Goal: Communication & Community: Answer question/provide support

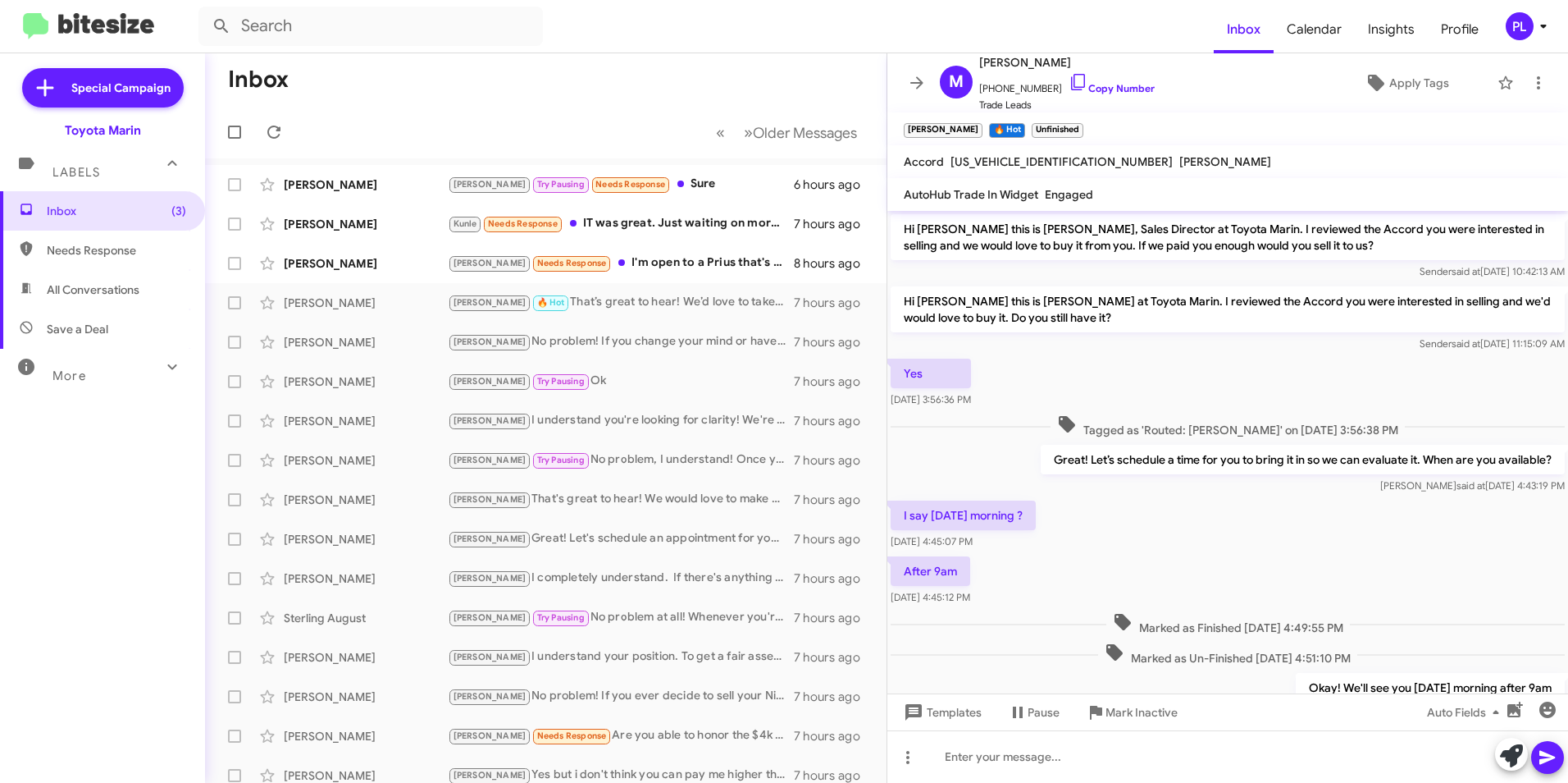
scroll to position [482, 0]
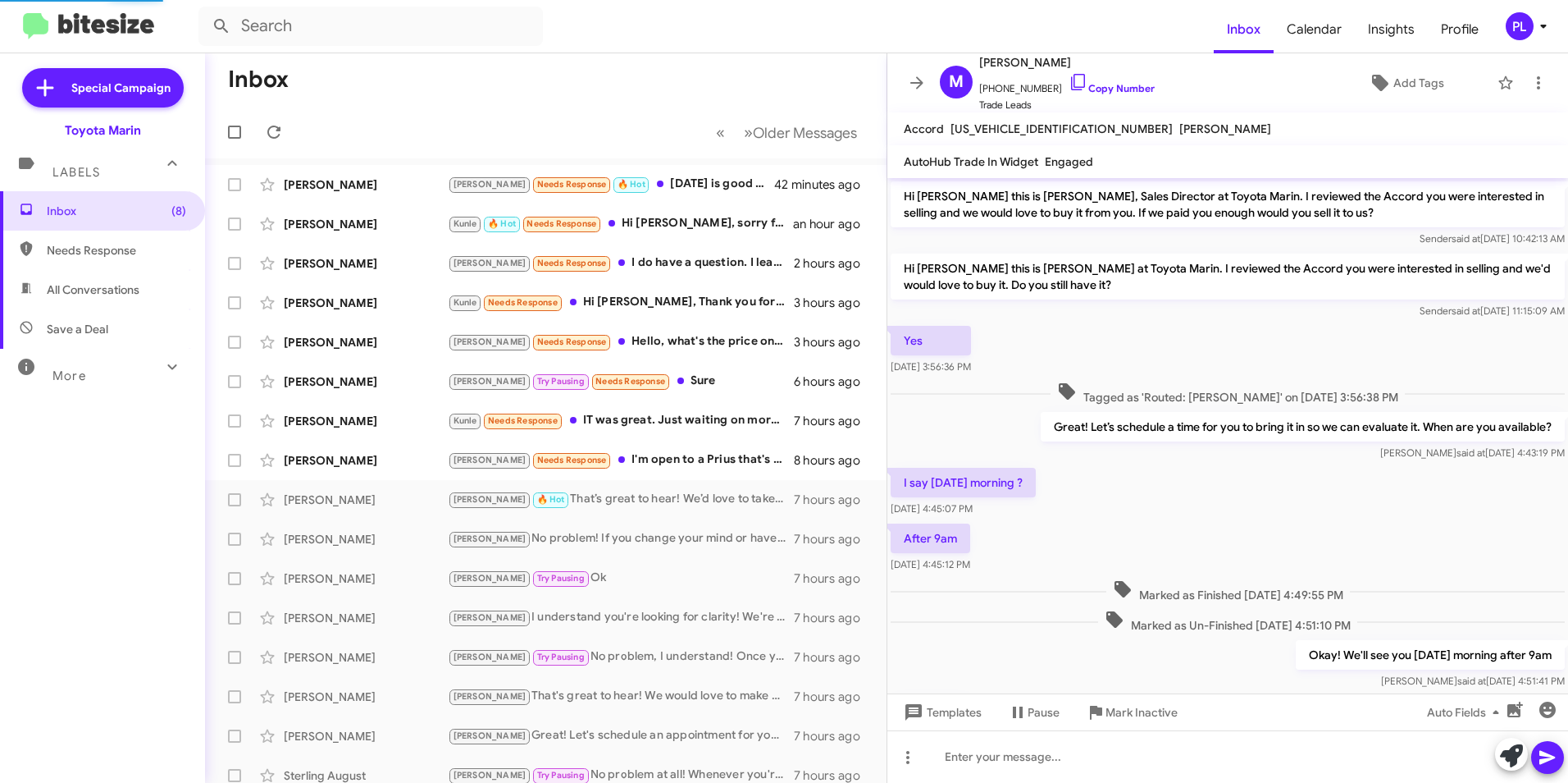
scroll to position [448, 0]
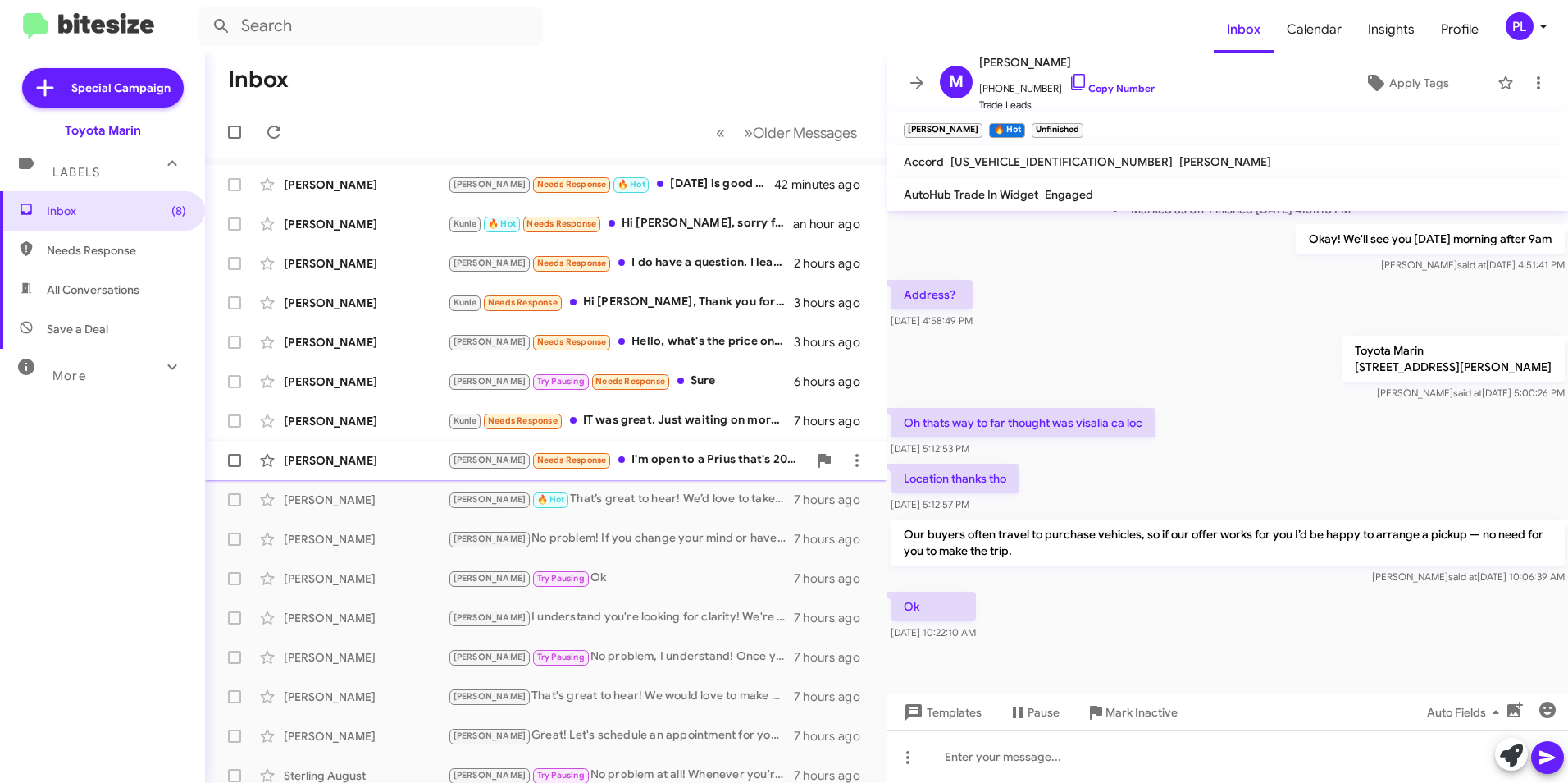
click at [647, 466] on div "[PERSON_NAME] Needs Response I'm open to a Prius that's 2020 or newer, since I …" at bounding box center [628, 460] width 360 height 19
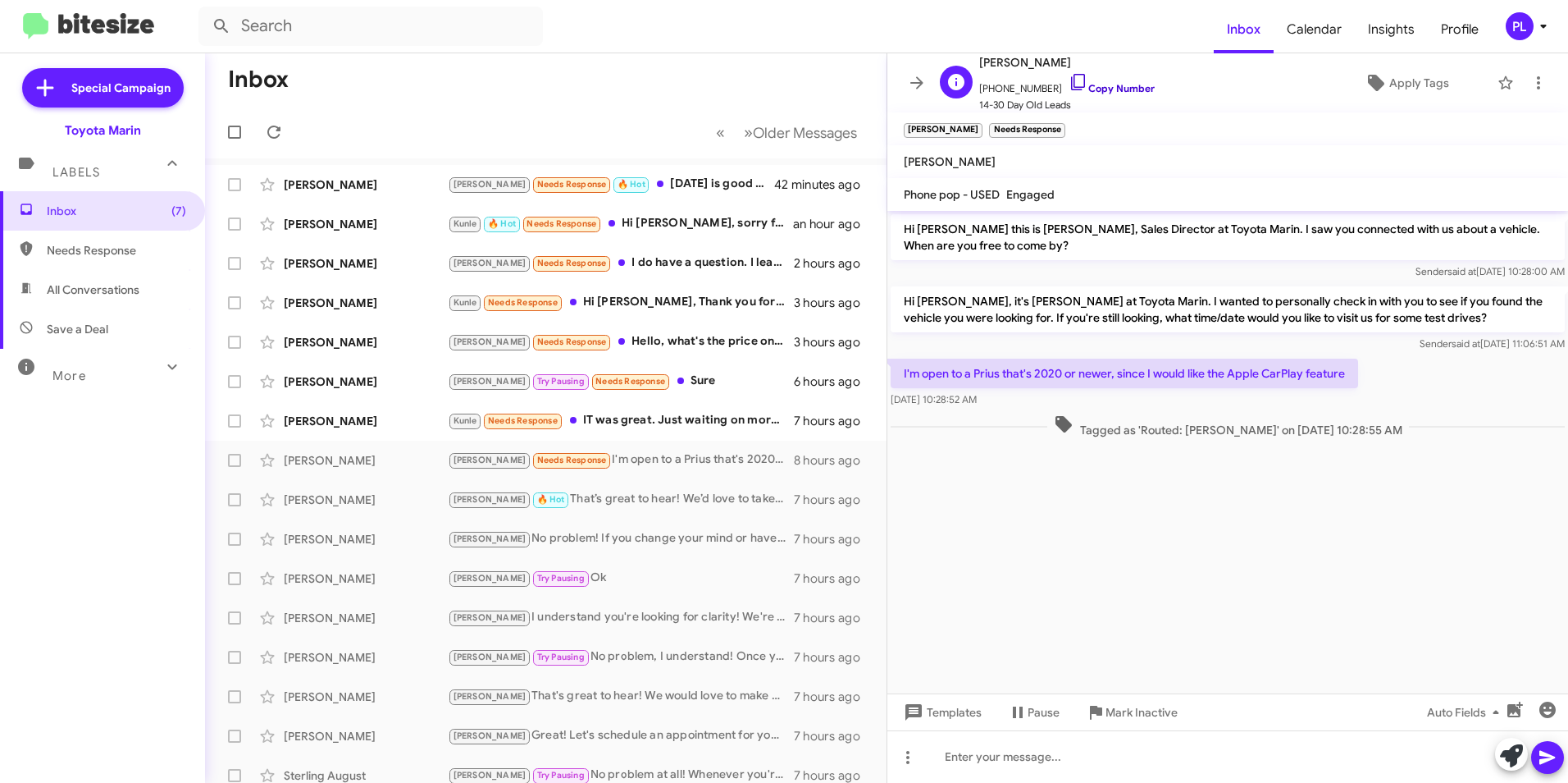
click at [1069, 81] on icon at bounding box center [1078, 82] width 19 height 19
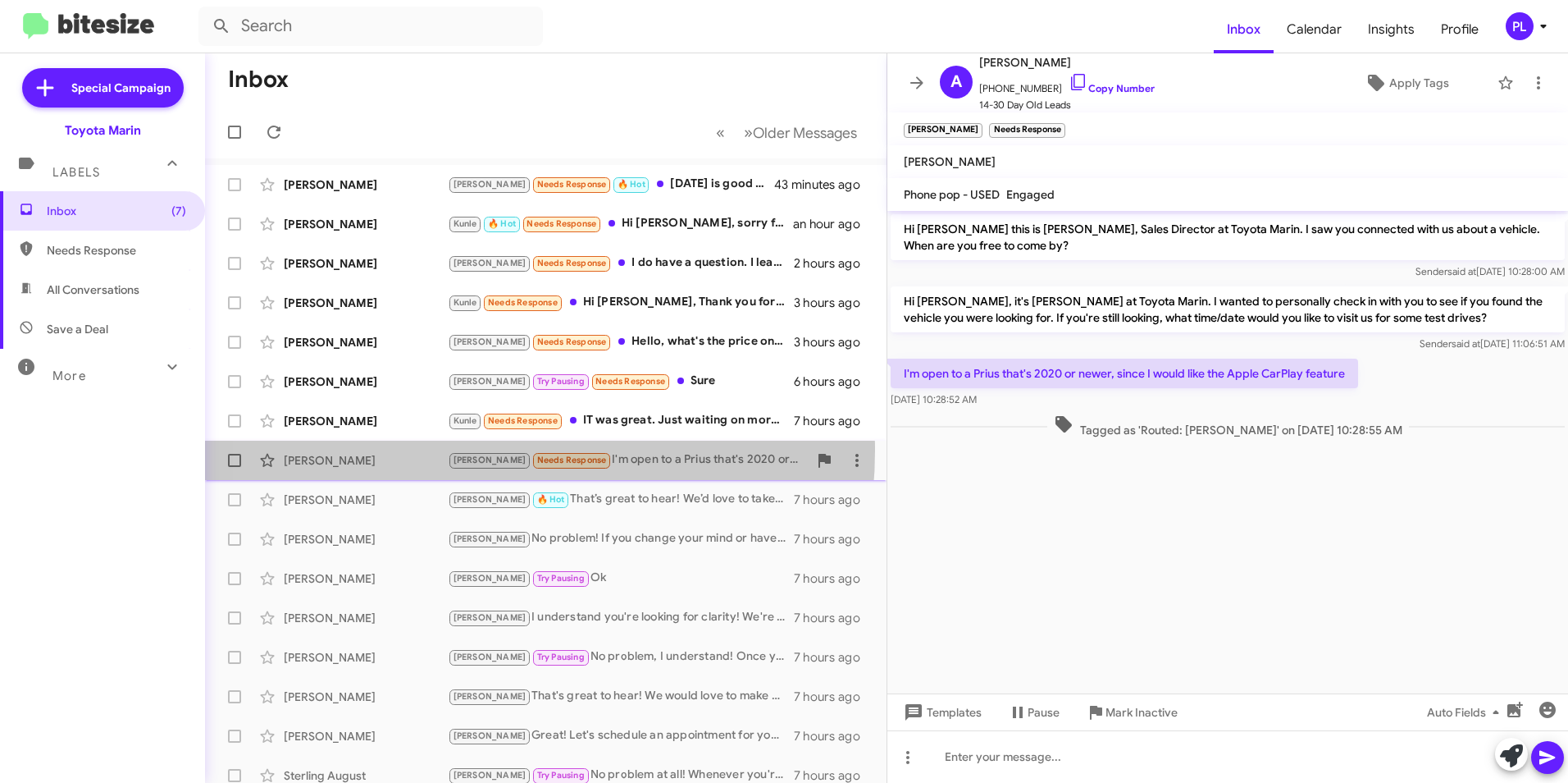
click at [449, 450] on span "[PERSON_NAME] Needs Response" at bounding box center [530, 460] width 164 height 19
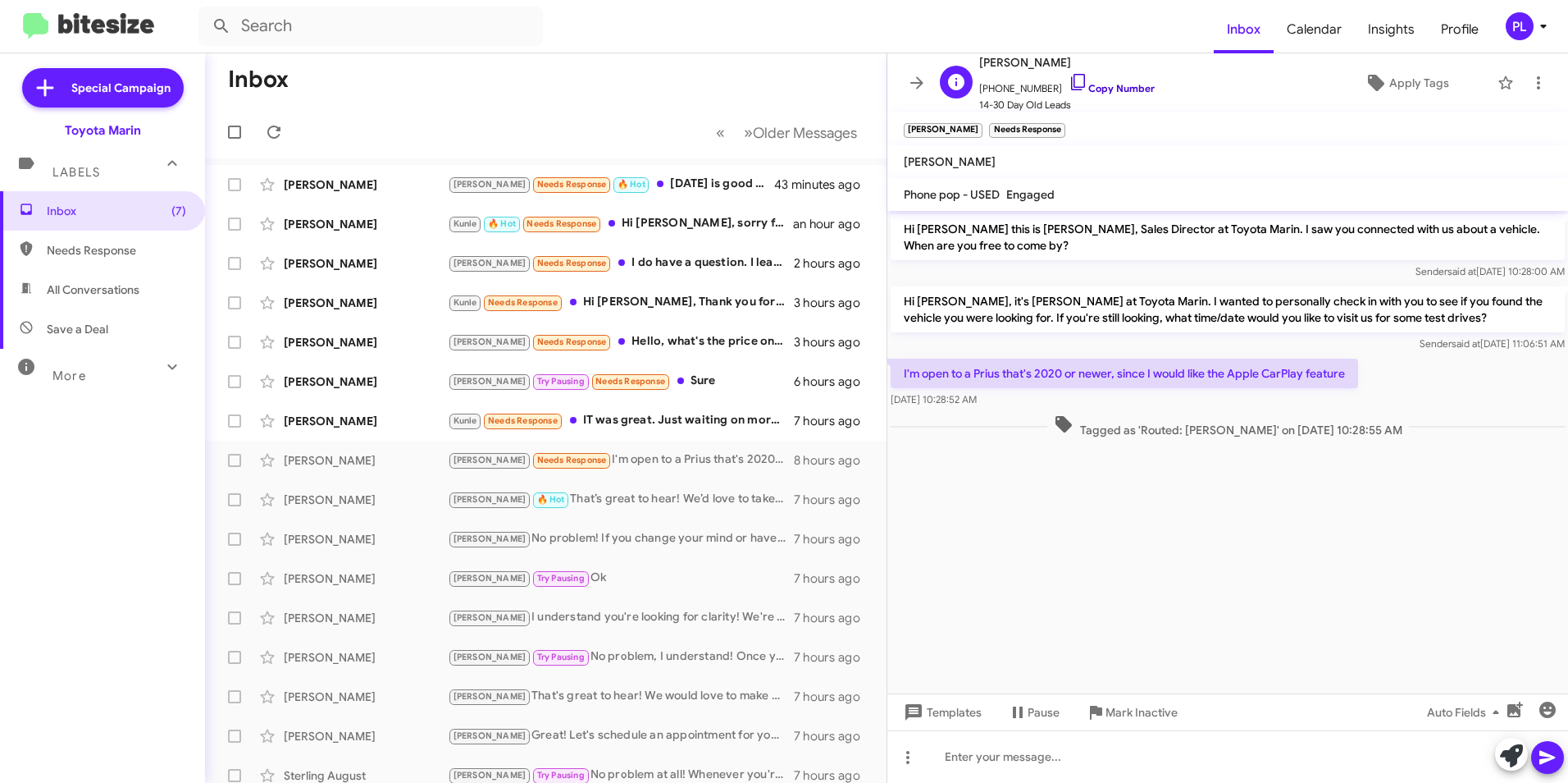
click at [1069, 76] on icon at bounding box center [1078, 82] width 19 height 19
click at [698, 347] on div "[PERSON_NAME] Needs Response Hello, what's the price on cement XSE highlander" at bounding box center [628, 342] width 360 height 19
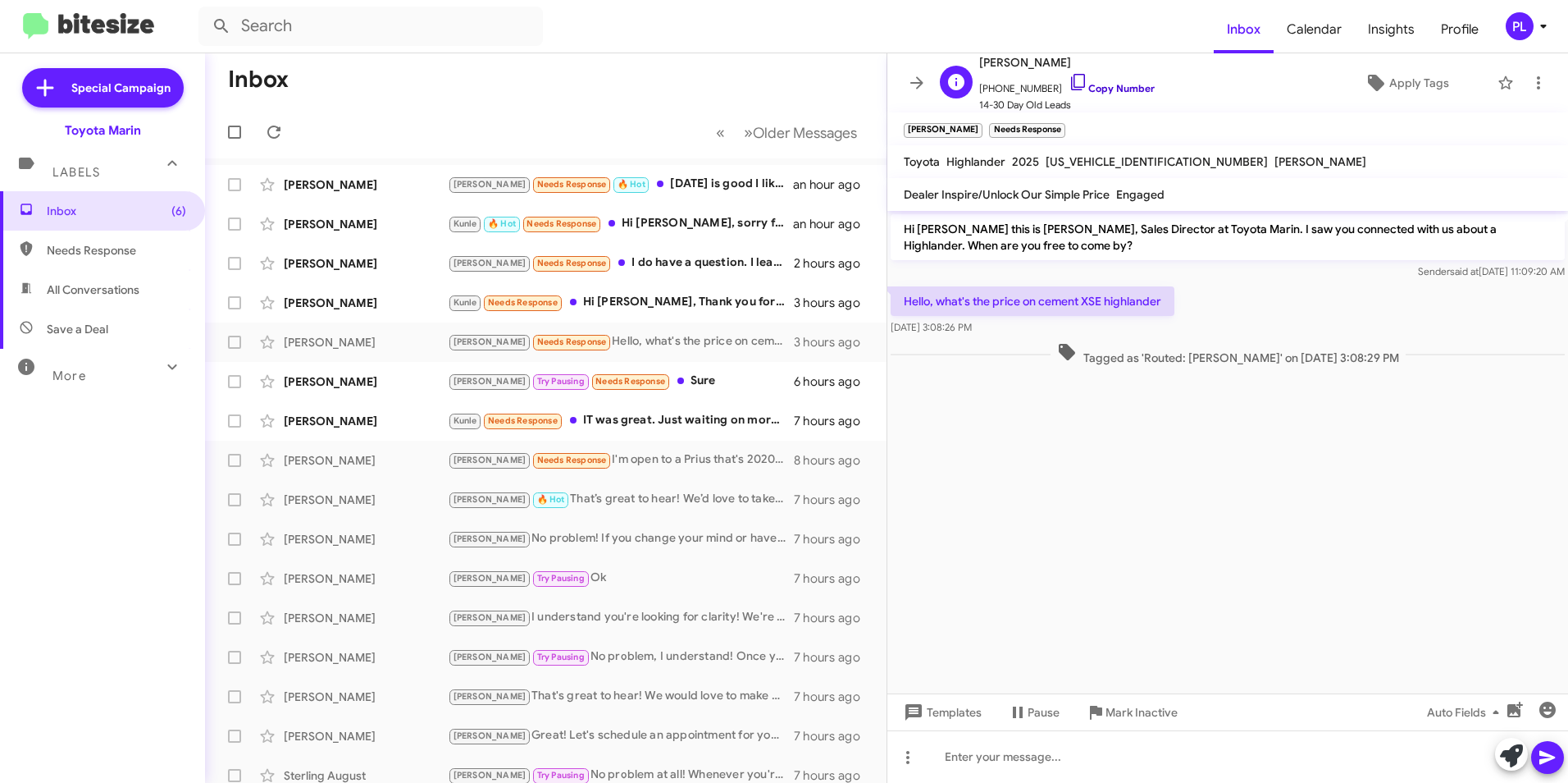
click at [1071, 87] on icon at bounding box center [1077, 82] width 14 height 17
click at [985, 770] on div at bounding box center [1227, 756] width 681 height 52
click at [1553, 756] on icon at bounding box center [1547, 757] width 16 height 14
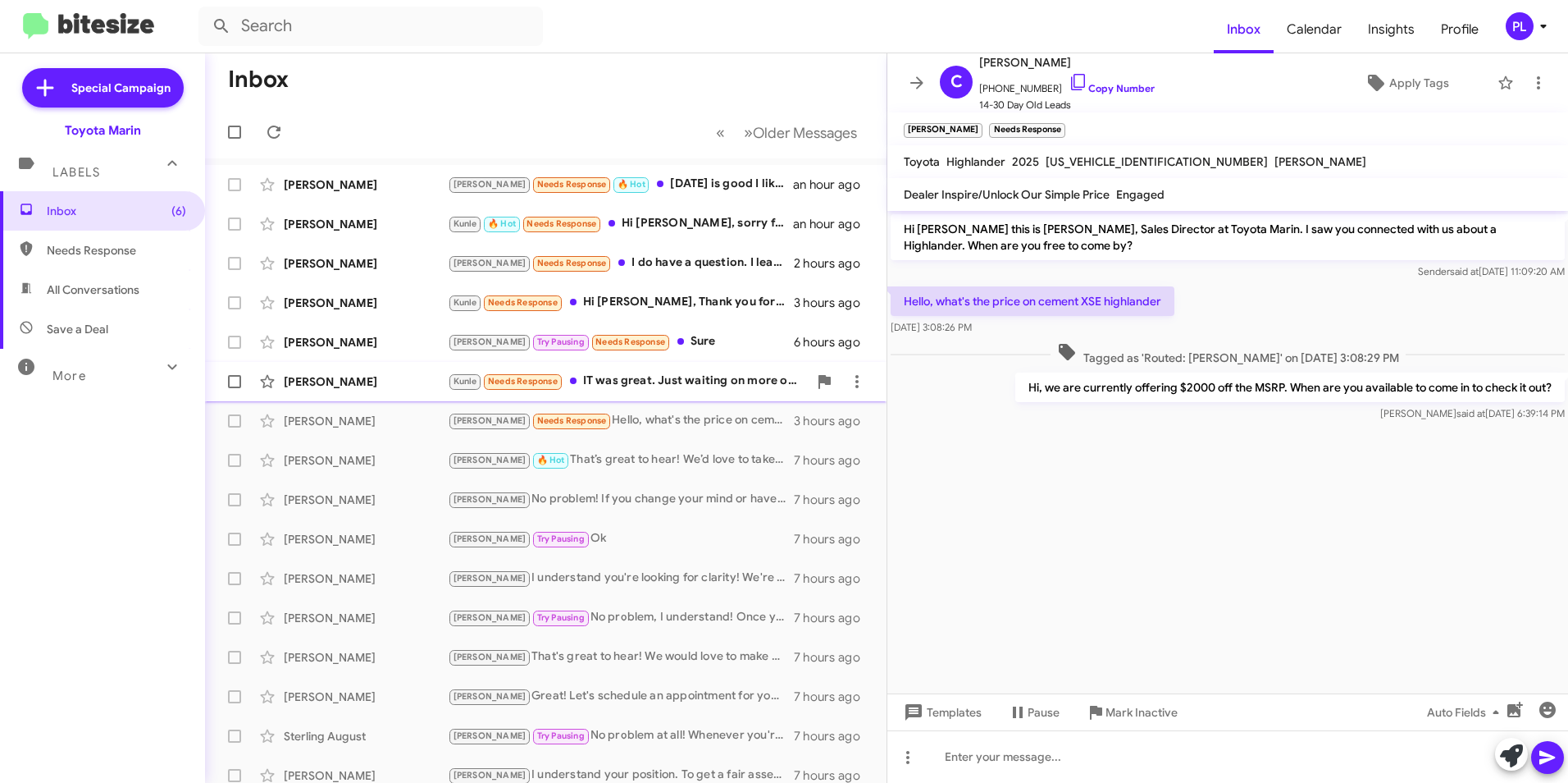
click at [662, 374] on div "Kunle Needs Response IT was great. Just waiting on more options!" at bounding box center [628, 381] width 360 height 19
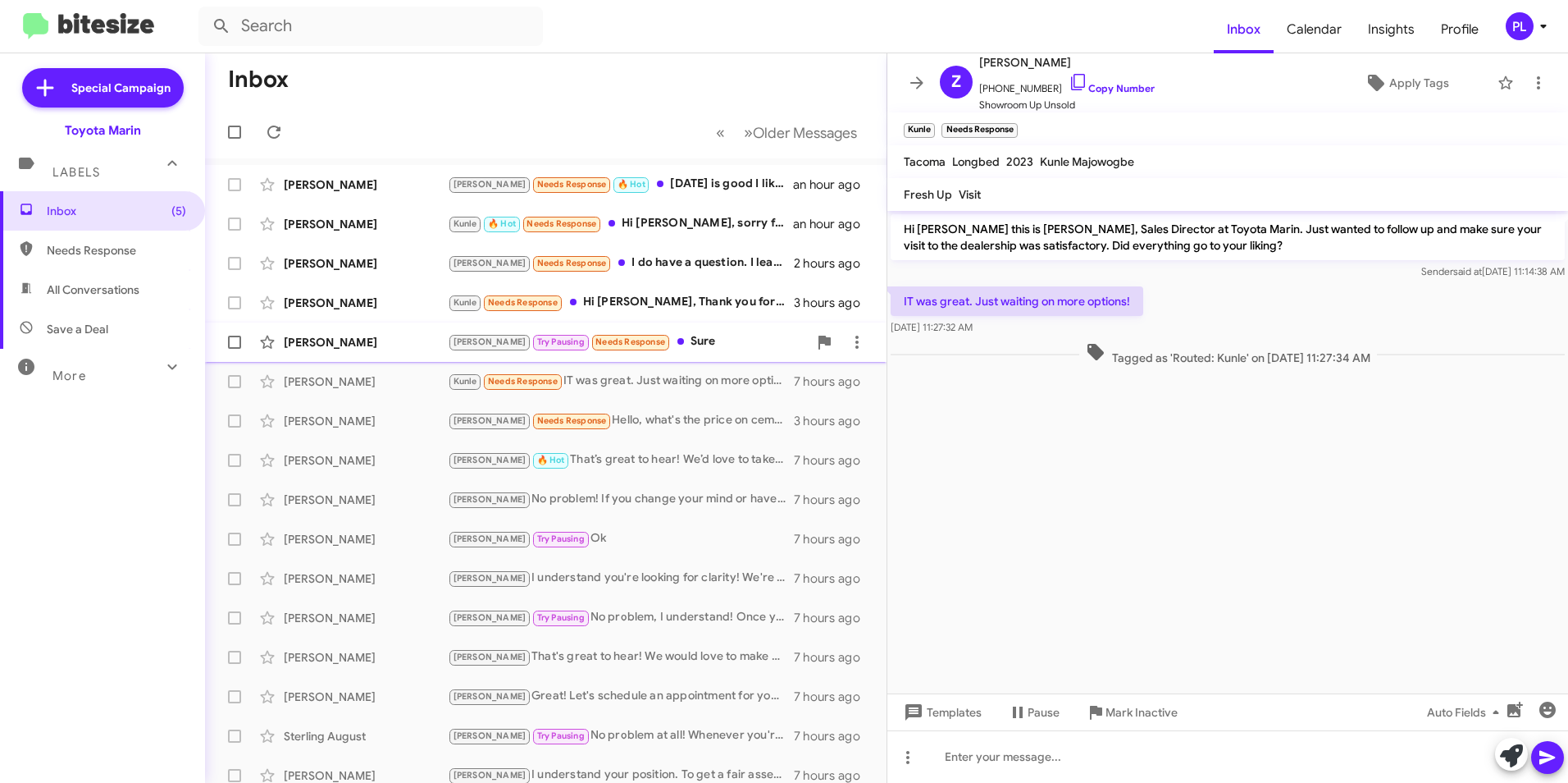
click at [661, 331] on div "[PERSON_NAME] [PERSON_NAME] Pausing Needs Response Sure 6 hours ago" at bounding box center [546, 343] width 655 height 33
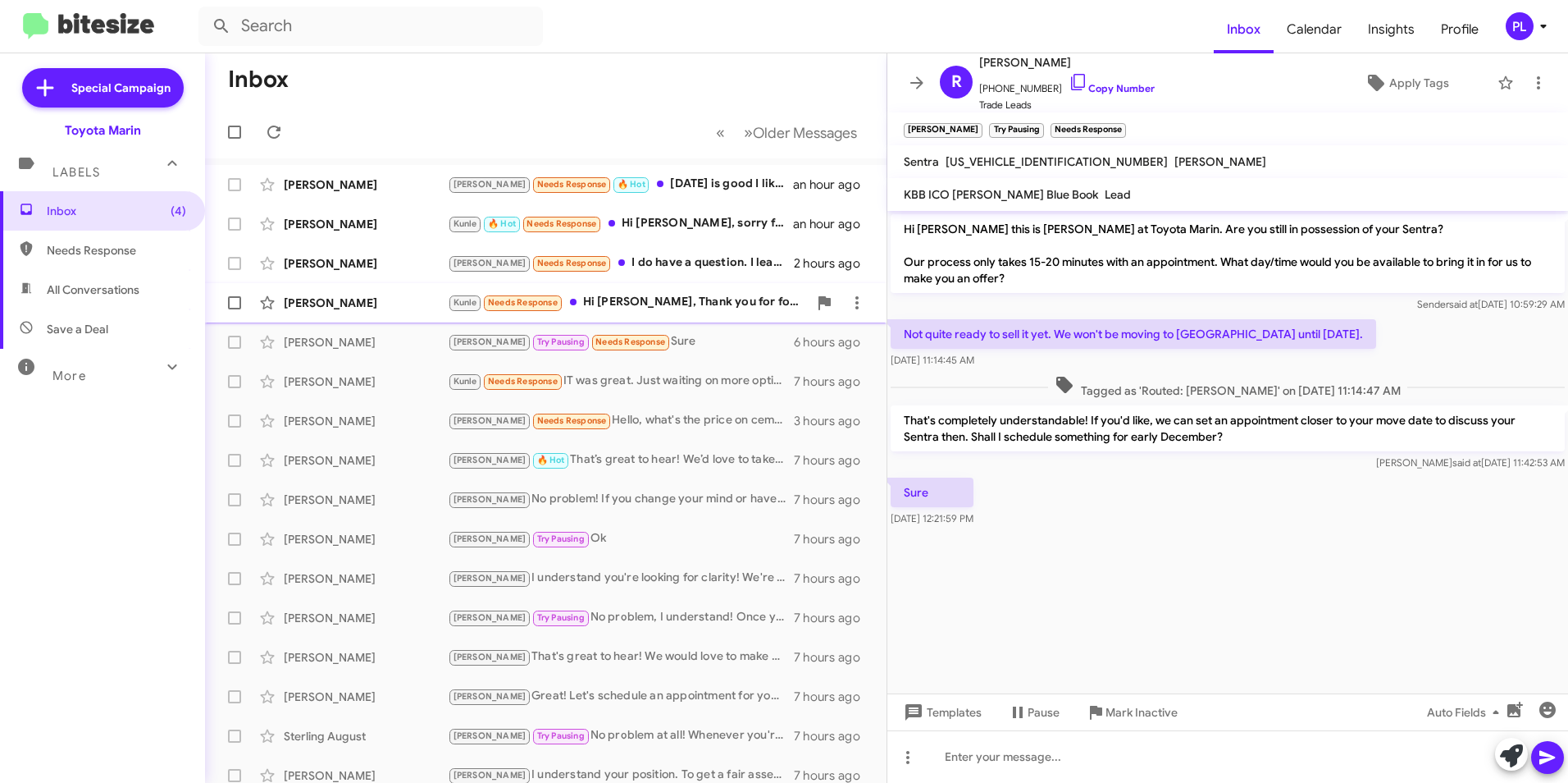
click at [650, 296] on div "Kunle Needs Response Hi [PERSON_NAME], Thank you for following up. I received t…" at bounding box center [628, 302] width 360 height 19
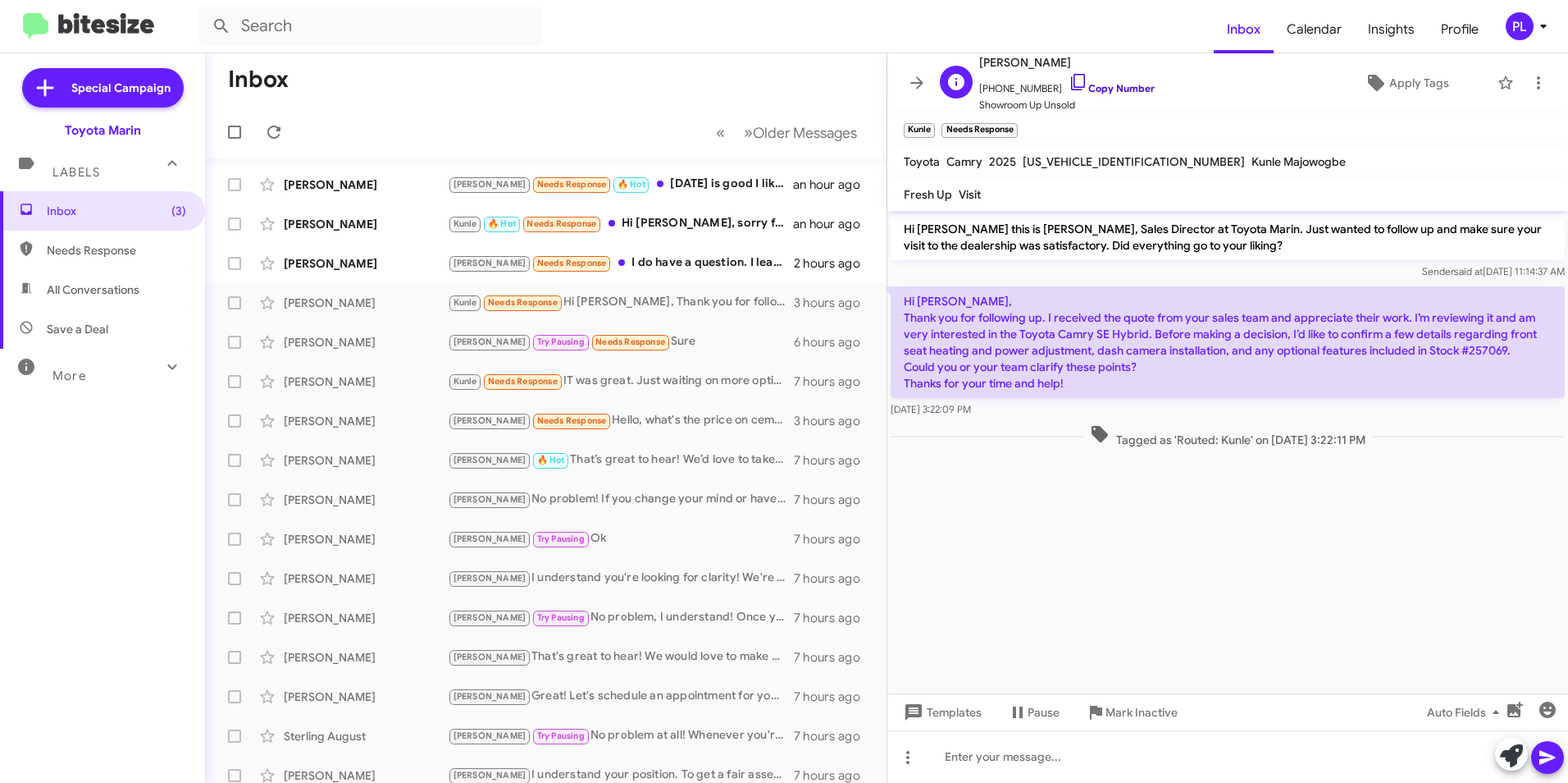
click at [1069, 82] on icon at bounding box center [1078, 82] width 19 height 19
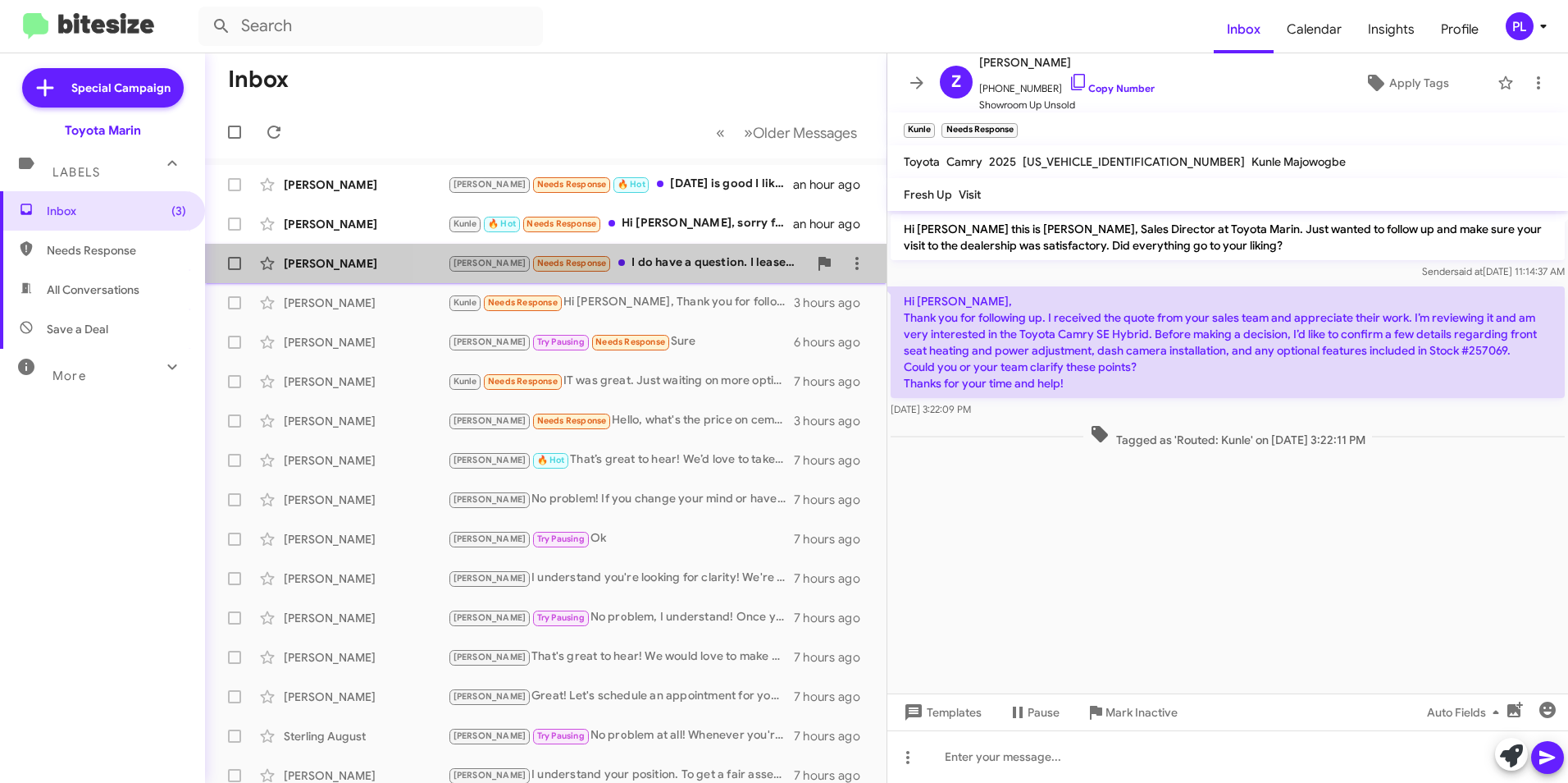
click at [643, 259] on div "[PERSON_NAME] Needs Response I do have a question. I leased a Honda prologue fo…" at bounding box center [628, 263] width 360 height 19
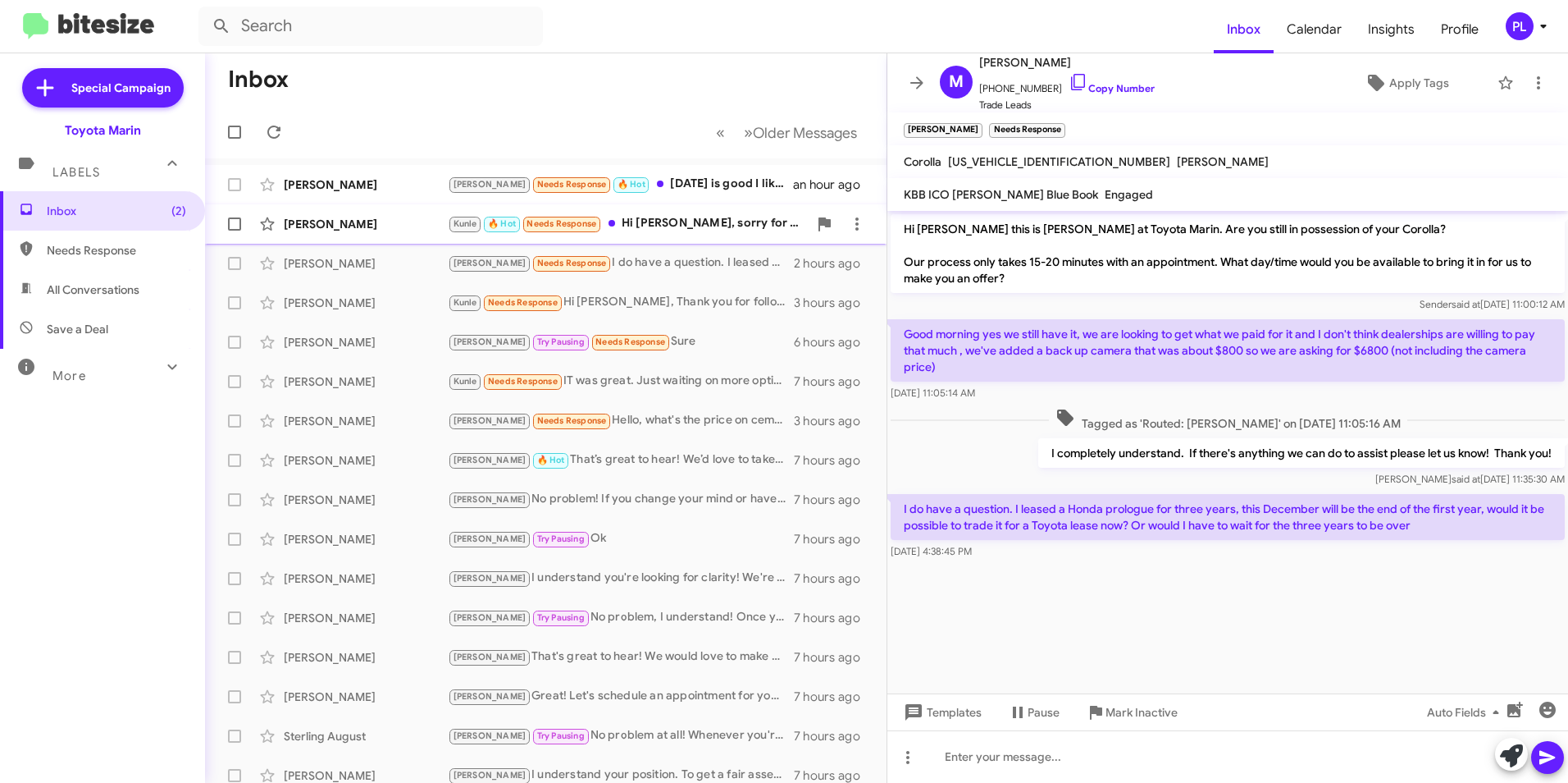
click at [667, 217] on div "Kunle 🔥 Hot Needs Response Hi [PERSON_NAME], sorry for the no show, would it be…" at bounding box center [628, 223] width 360 height 19
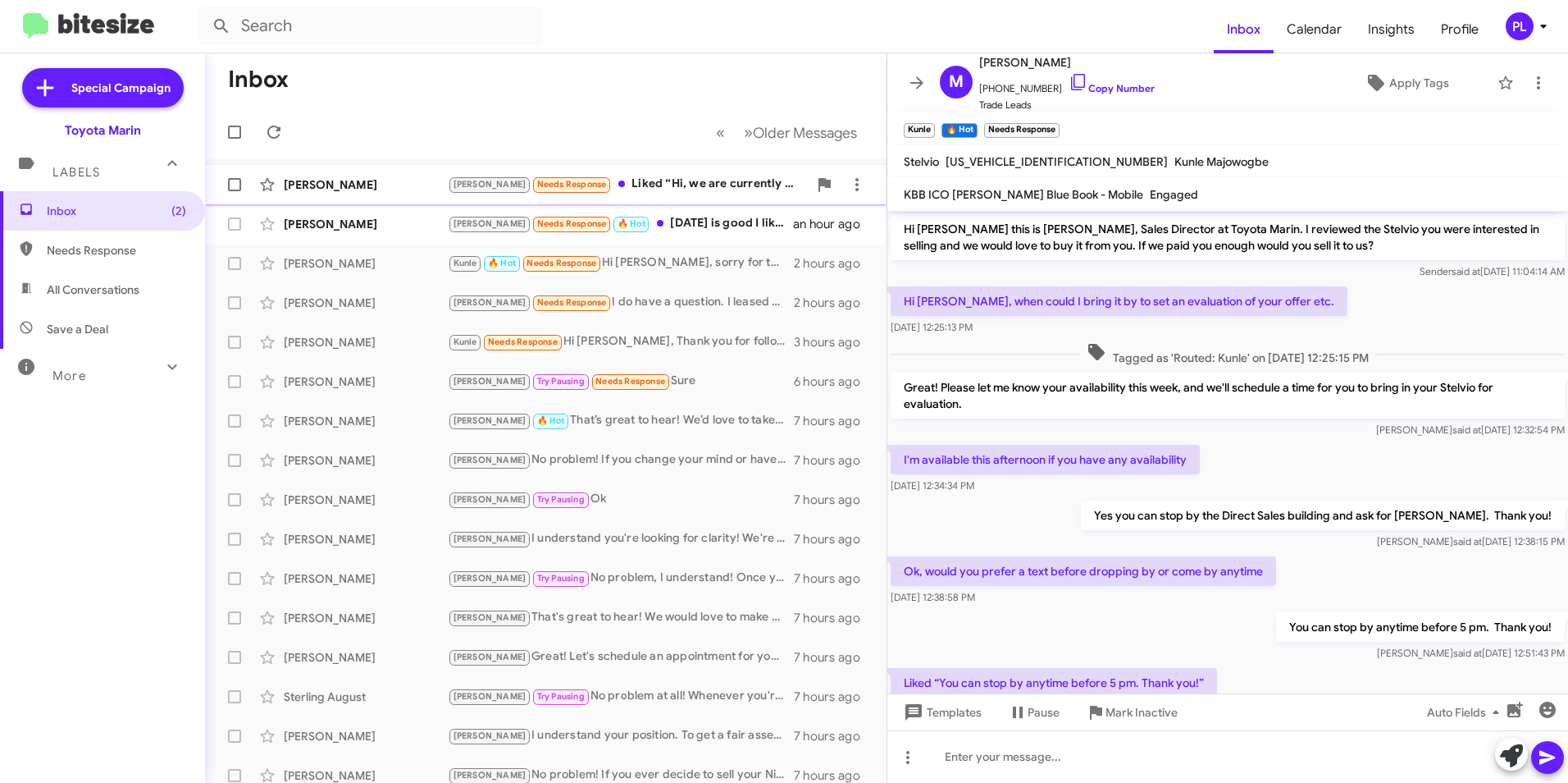
click at [377, 176] on div "[PERSON_NAME] [PERSON_NAME] Needs Response Liked “Hi, we are currently offering…" at bounding box center [546, 185] width 655 height 33
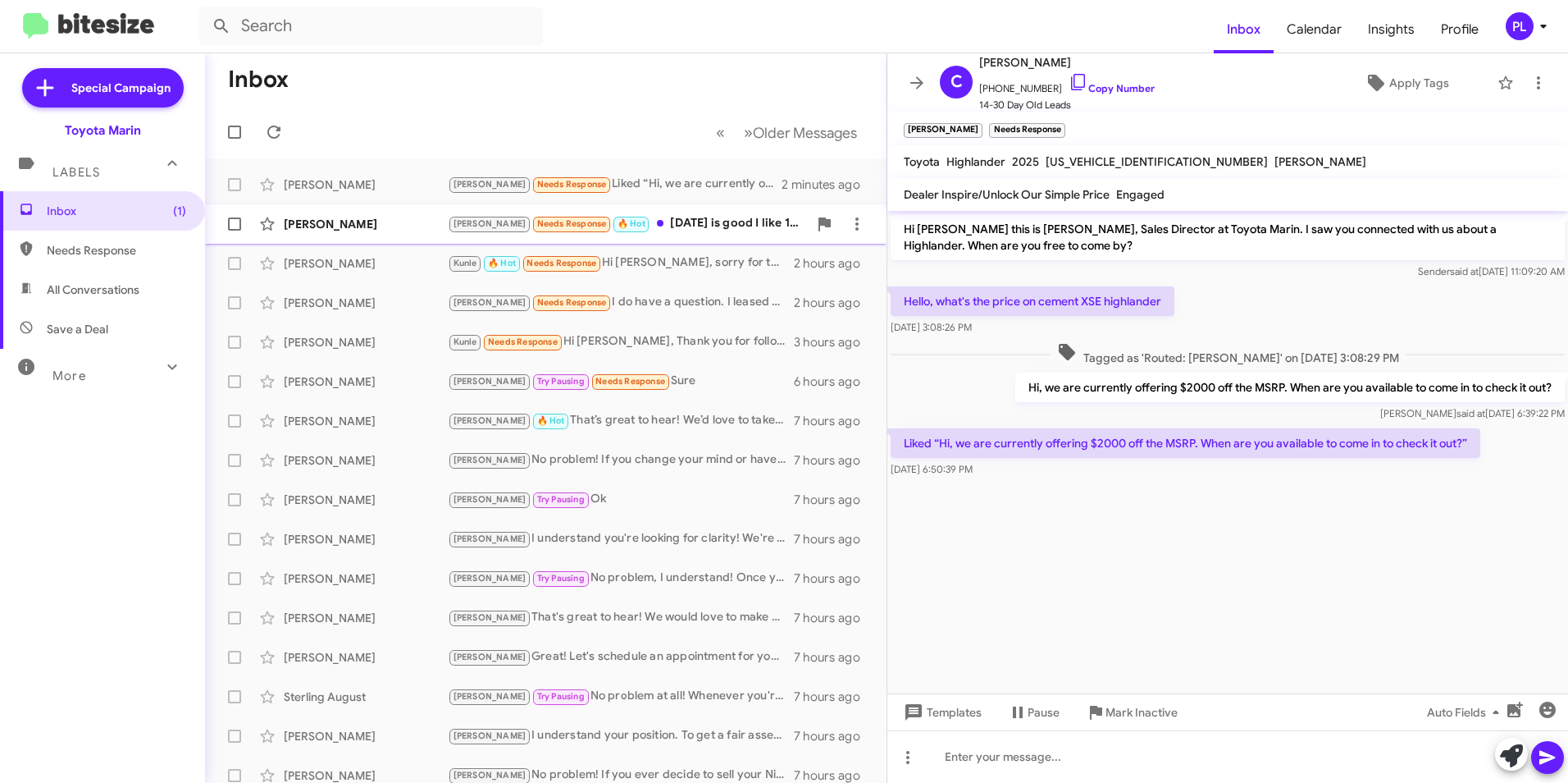
click at [336, 231] on div "[PERSON_NAME]" at bounding box center [366, 224] width 164 height 17
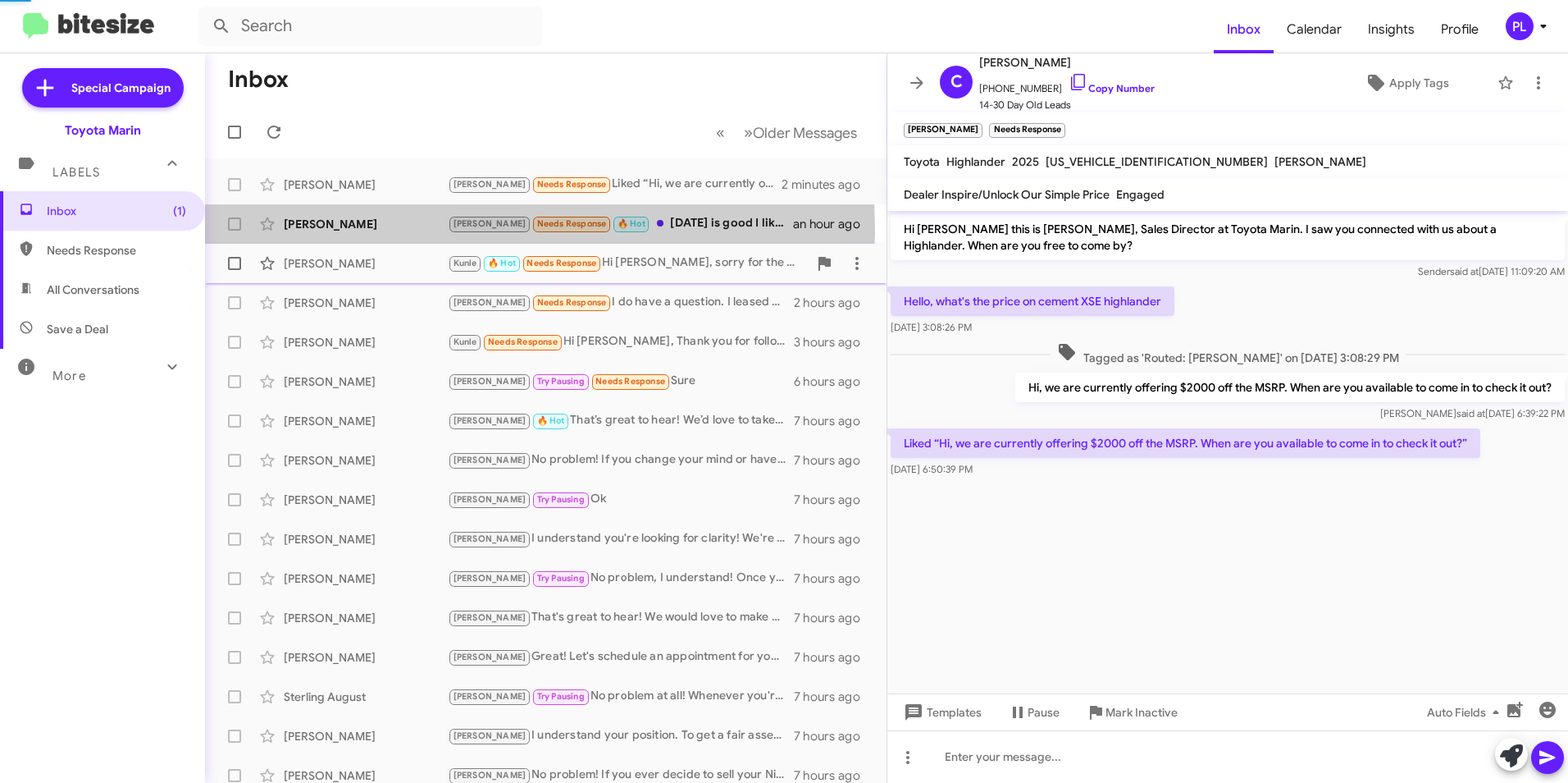
scroll to position [37, 0]
